Goal: Find specific page/section: Find specific page/section

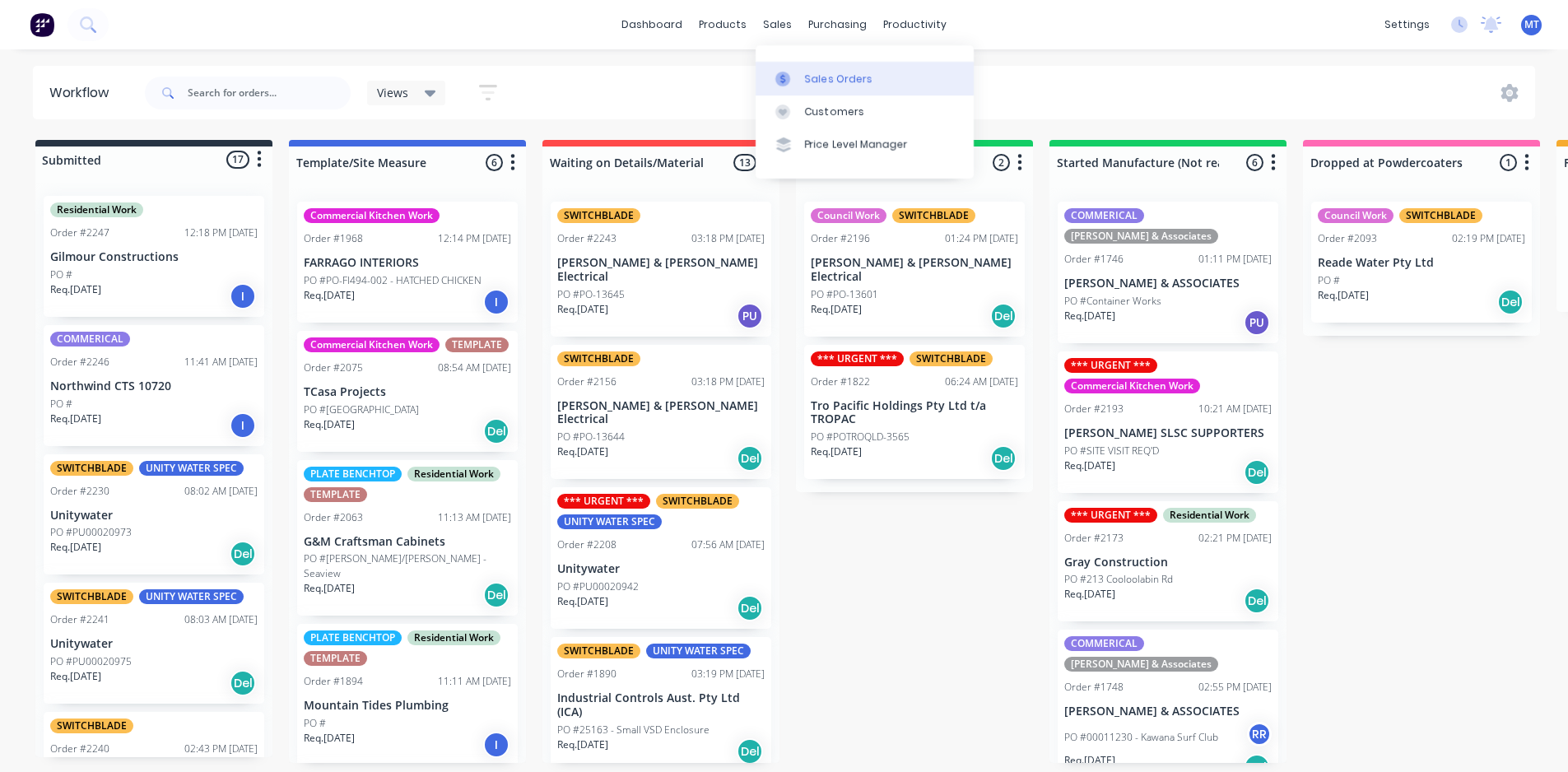
click at [817, 80] on div "Sales Orders" at bounding box center [839, 79] width 67 height 14
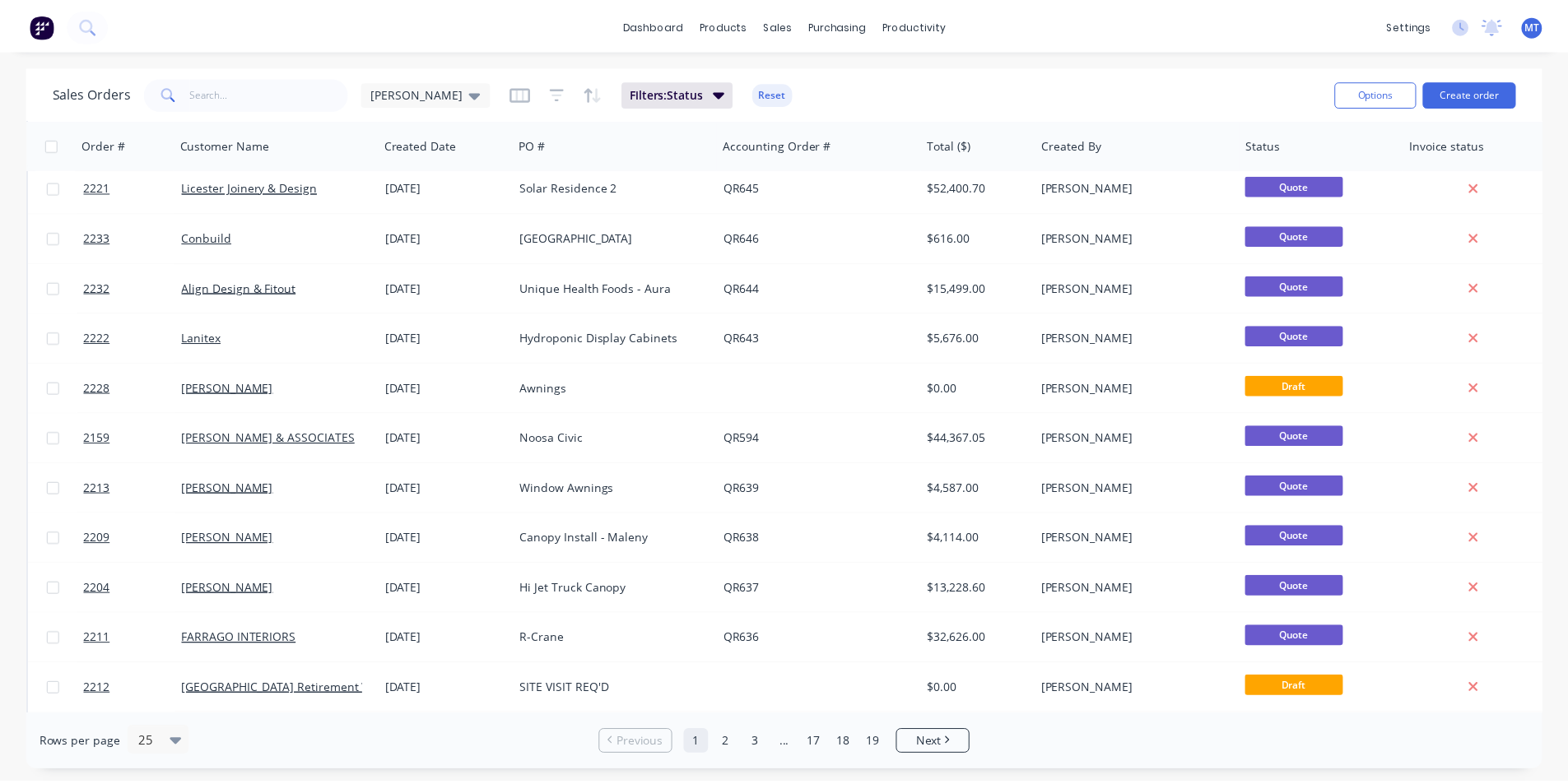
scroll to position [659, 0]
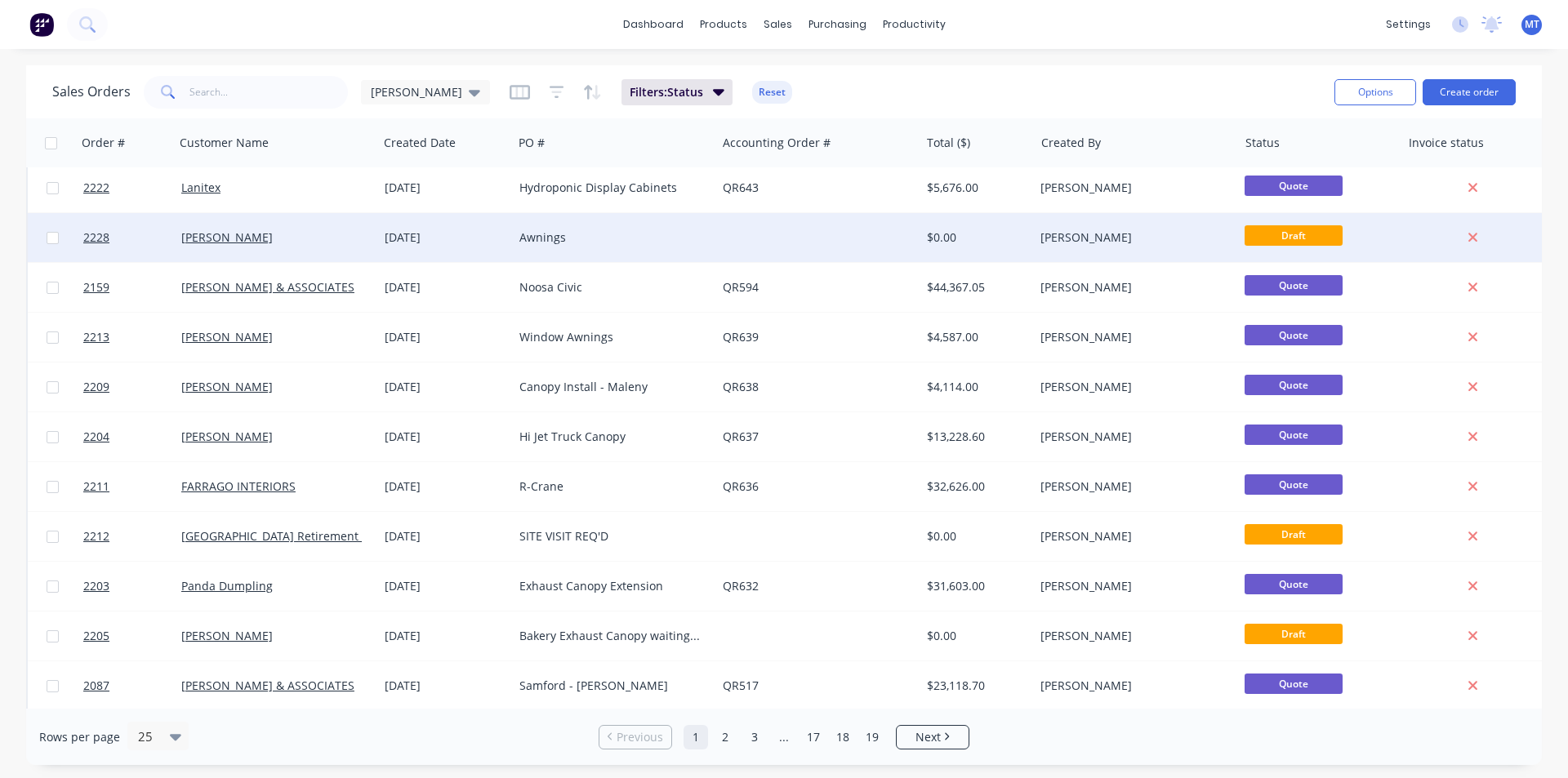
click at [562, 236] on div "Awnings" at bounding box center [610, 237] width 182 height 16
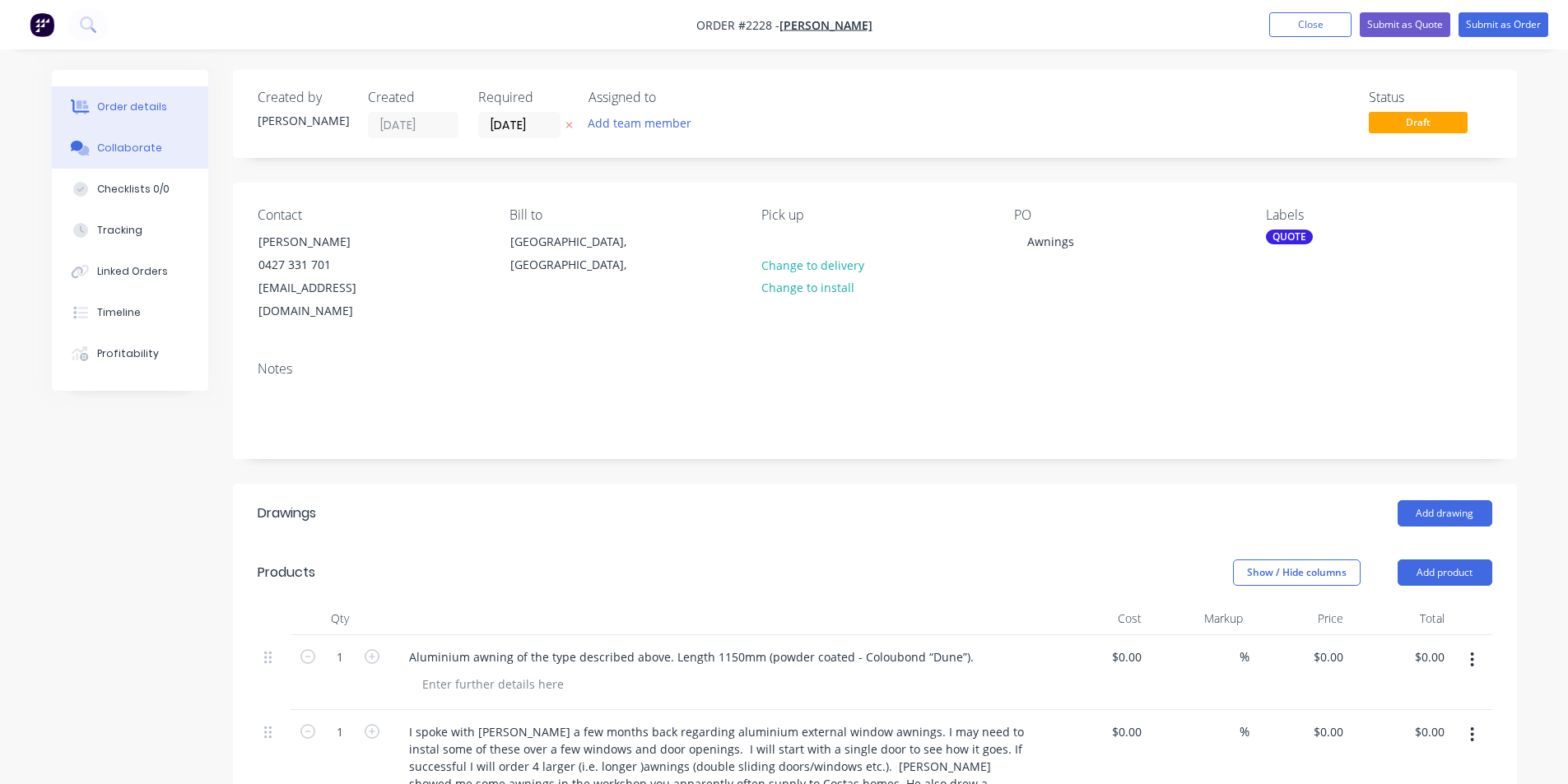
click at [144, 149] on div "Collaborate" at bounding box center [129, 147] width 65 height 14
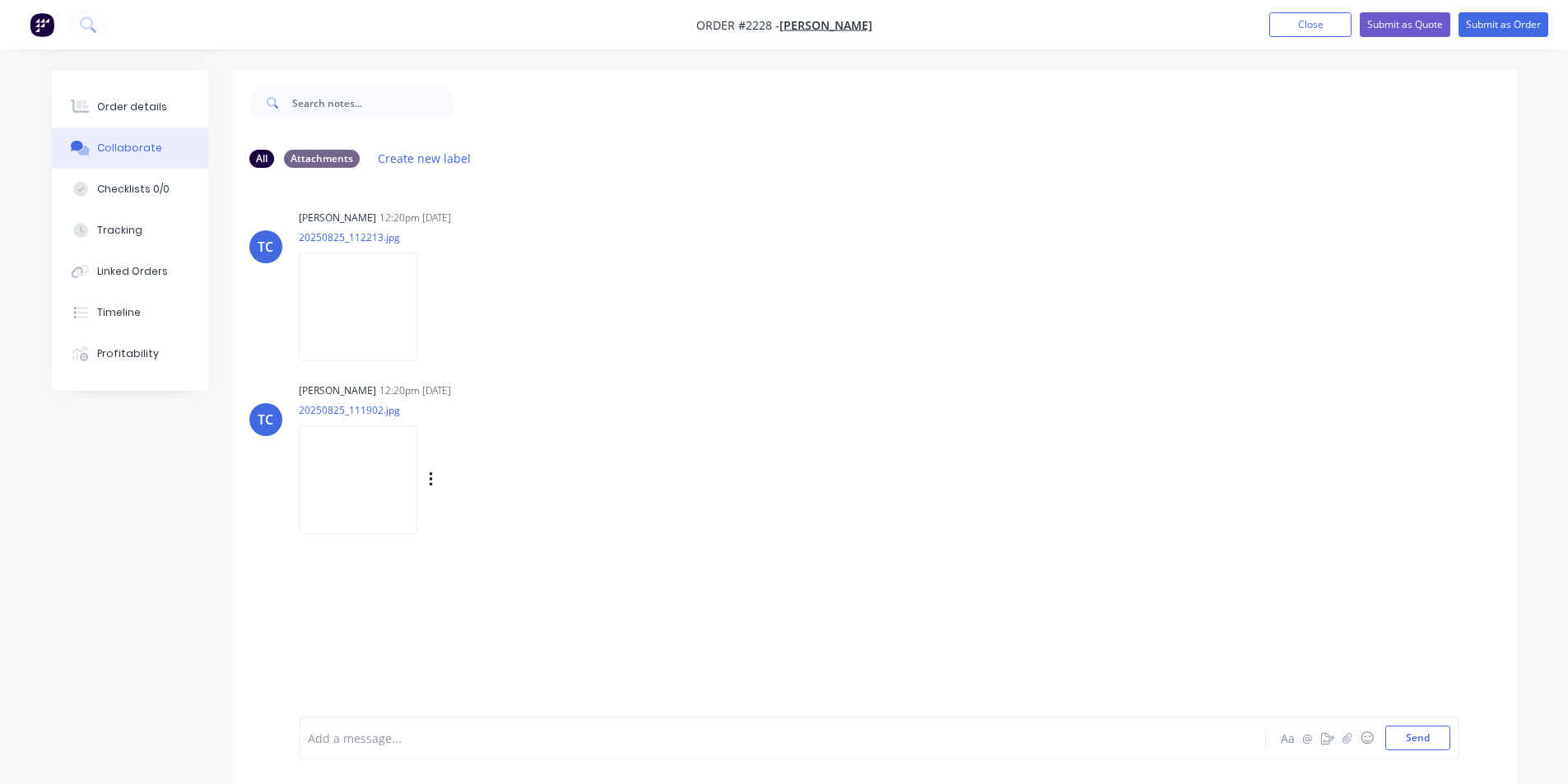
click at [362, 483] on img at bounding box center [358, 479] width 119 height 108
click at [352, 316] on img at bounding box center [358, 306] width 119 height 108
click at [135, 112] on div "Order details" at bounding box center [131, 106] width 70 height 14
